Goal: Download file/media

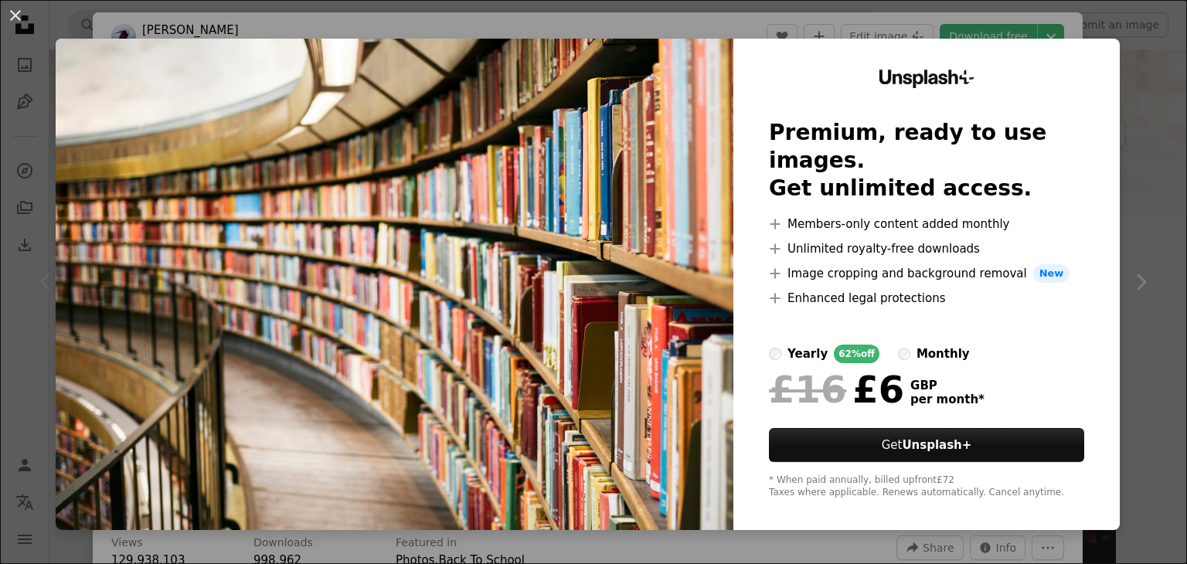
click at [1178, 128] on div "An X shape Unsplash+ Premium, ready to use images. Get unlimited access. A plus…" at bounding box center [593, 282] width 1187 height 564
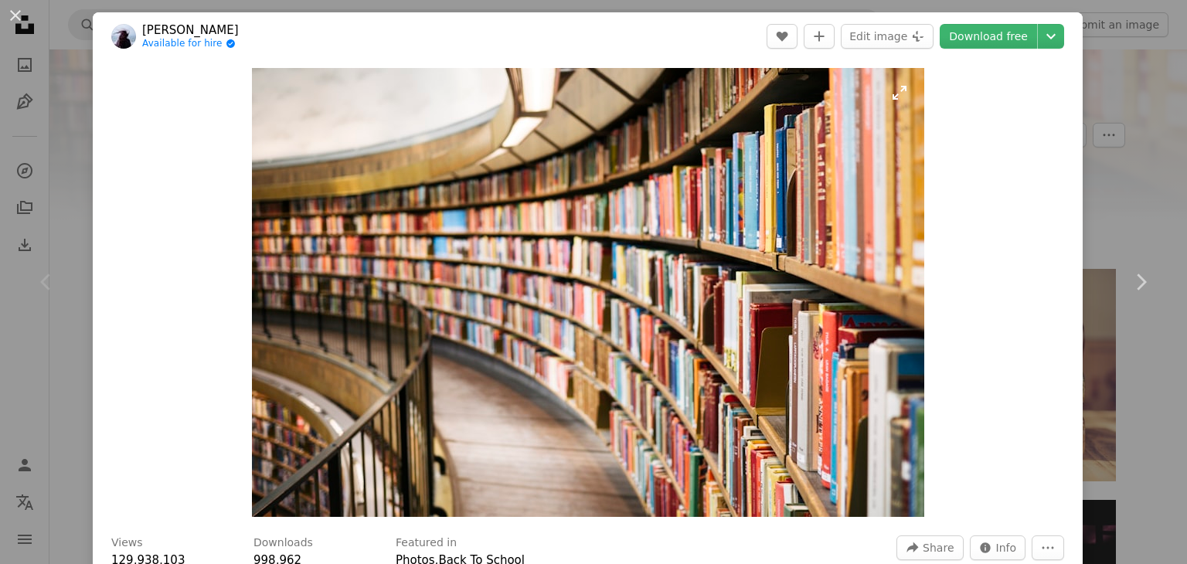
click at [841, 165] on img "Zoom in on this image" at bounding box center [588, 292] width 673 height 449
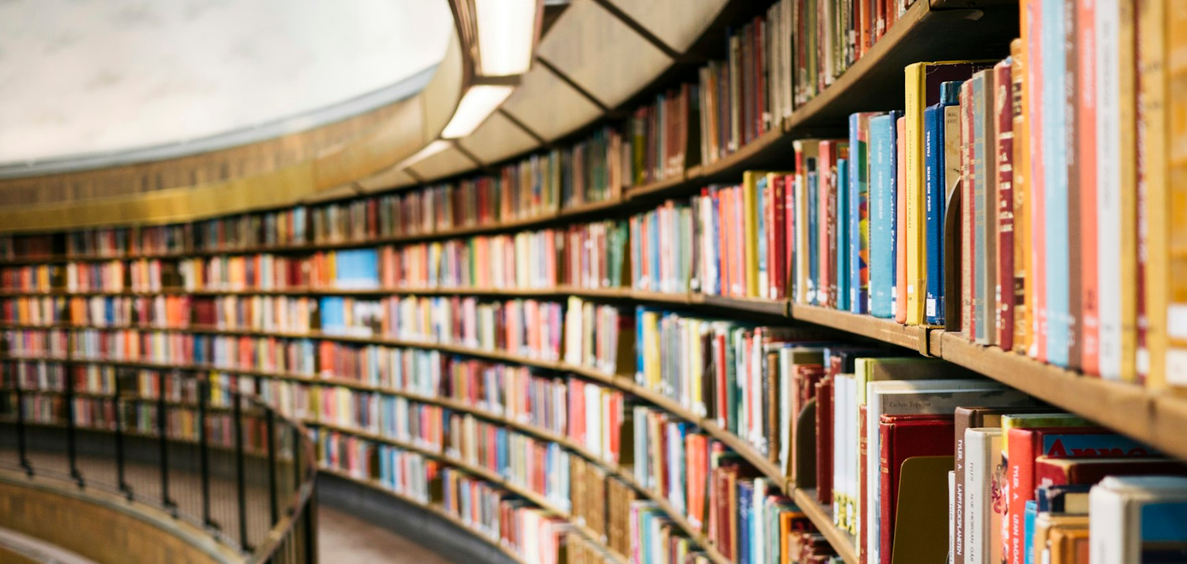
scroll to position [114, 0]
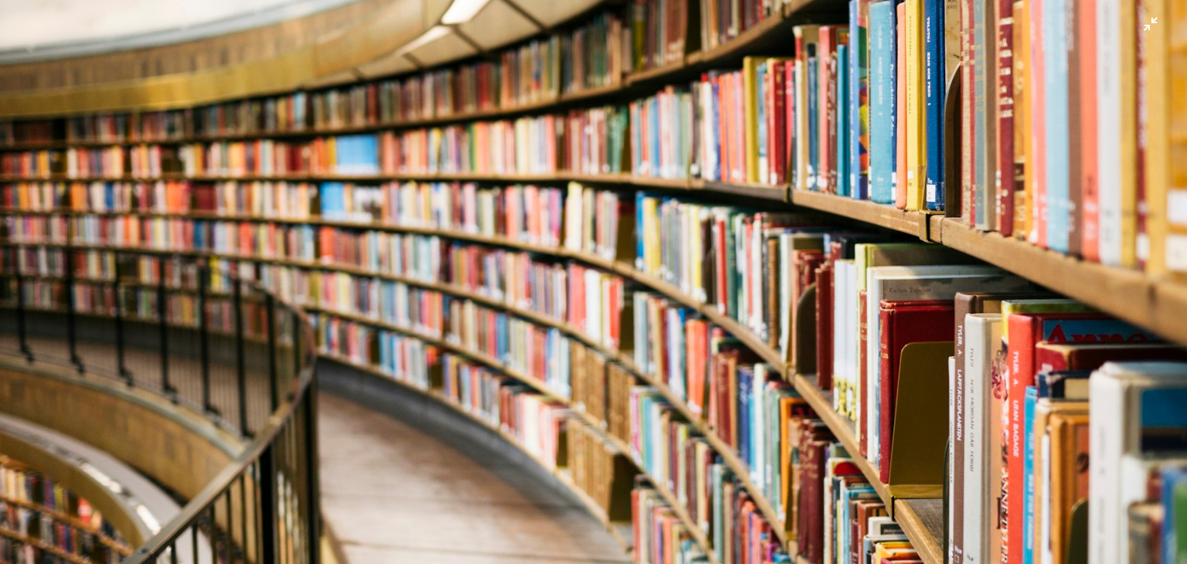
click at [853, 193] on img "Zoom out on this image" at bounding box center [593, 281] width 1189 height 793
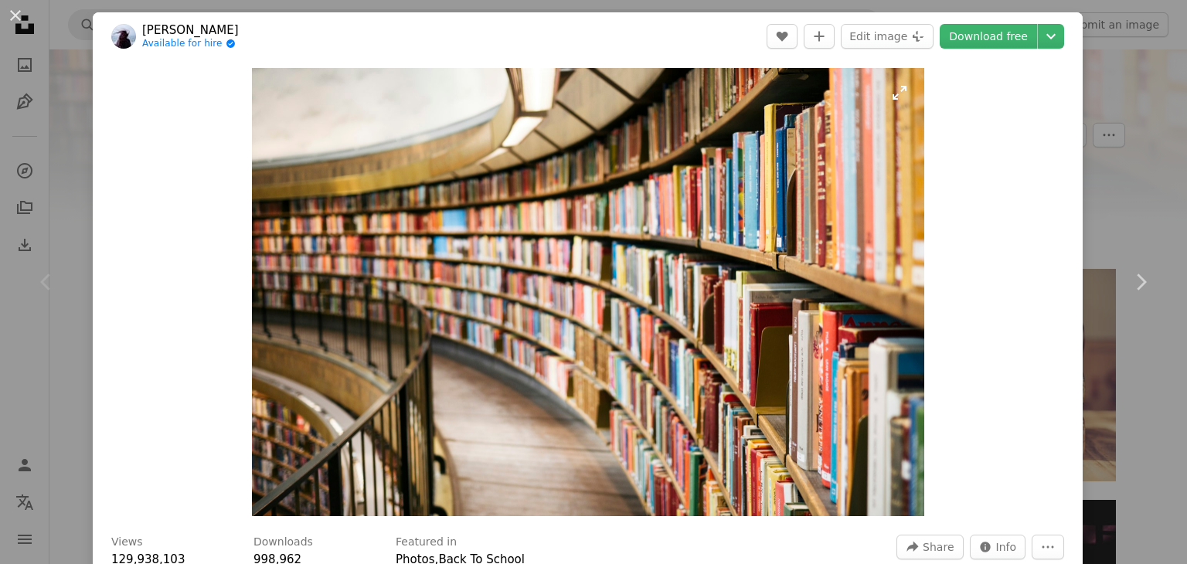
click at [866, 329] on img "Zoom in on this image" at bounding box center [588, 292] width 673 height 448
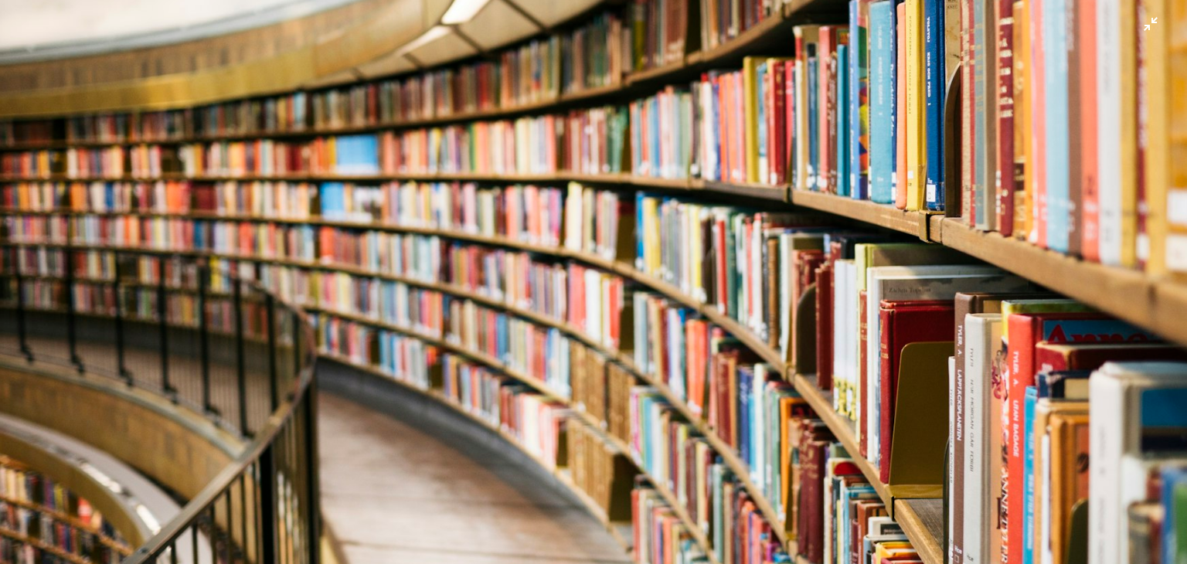
click at [865, 330] on img "Zoom out on this image" at bounding box center [593, 281] width 1189 height 793
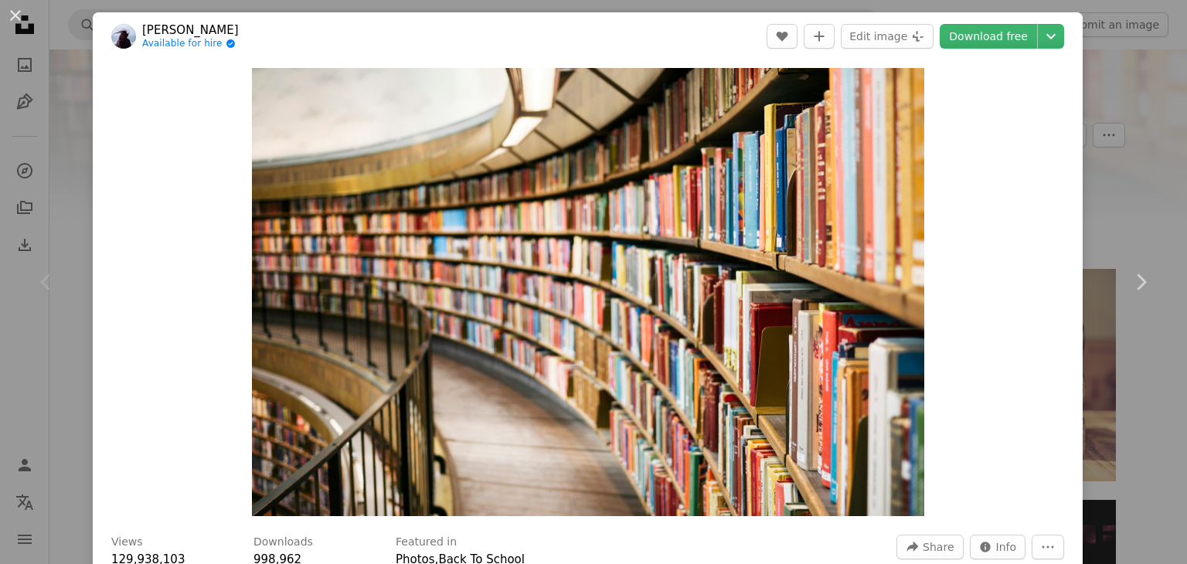
click at [1162, 101] on div "An X shape Chevron left Chevron right [PERSON_NAME] Available for hire A checkm…" at bounding box center [593, 282] width 1187 height 564
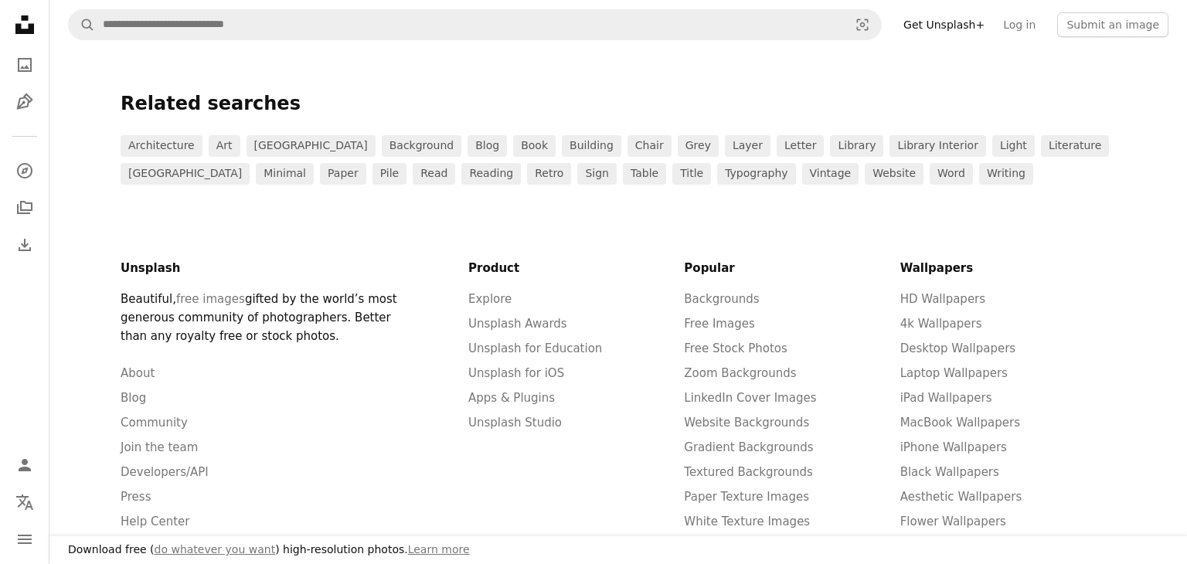
scroll to position [1184, 0]
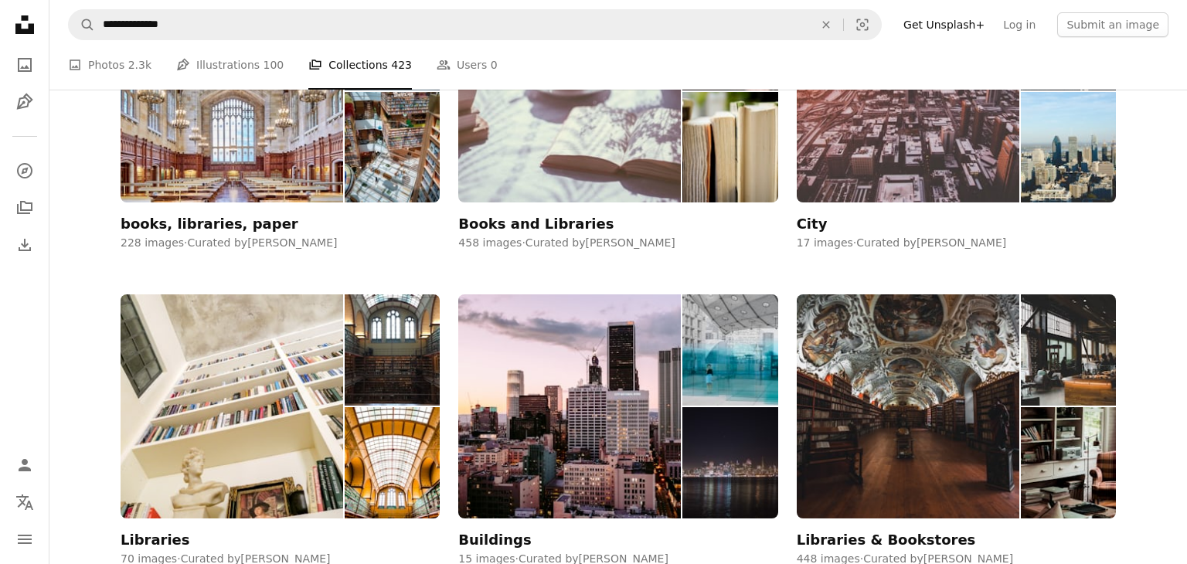
scroll to position [1051, 0]
